Goal: Navigation & Orientation: Find specific page/section

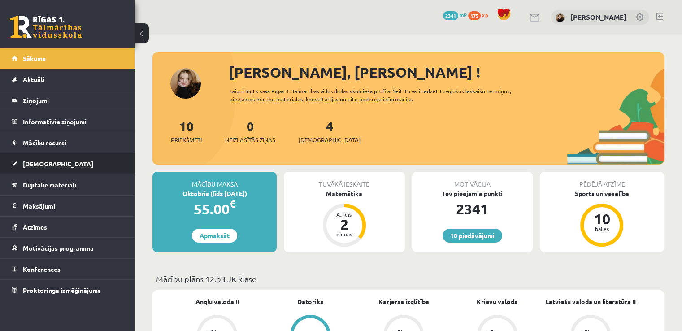
click at [39, 161] on span "[DEMOGRAPHIC_DATA]" at bounding box center [58, 164] width 70 height 8
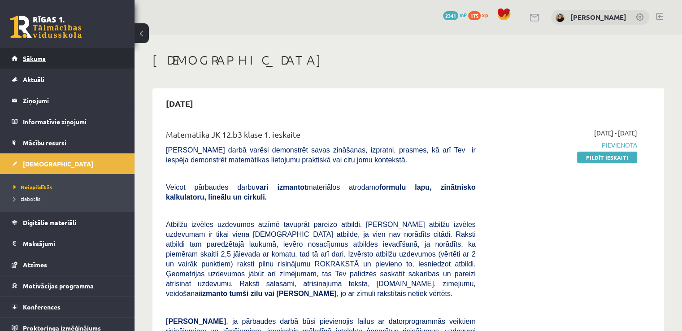
click at [46, 57] on link "Sākums" at bounding box center [68, 58] width 112 height 21
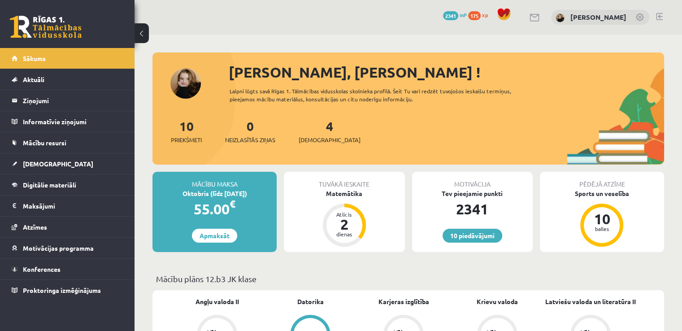
click at [661, 15] on link at bounding box center [659, 16] width 7 height 7
